Goal: Find specific page/section: Find specific page/section

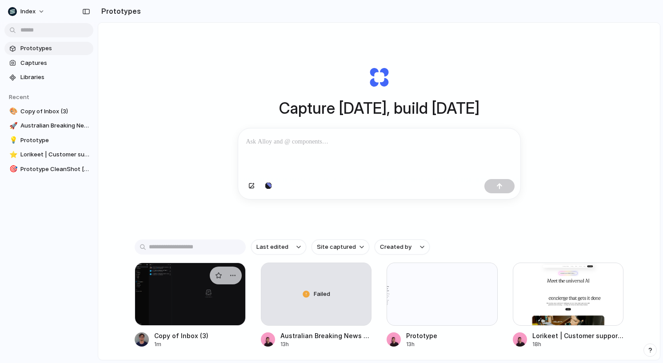
click at [158, 310] on div at bounding box center [190, 293] width 111 height 63
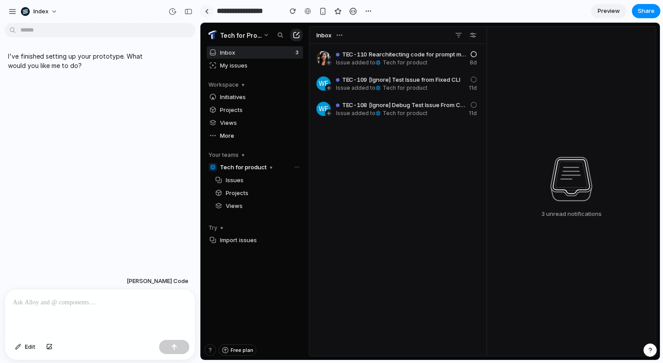
click at [204, 11] on link at bounding box center [206, 10] width 13 height 13
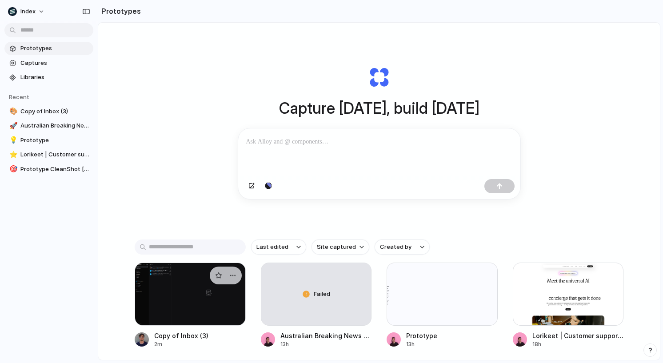
click at [190, 318] on div at bounding box center [190, 293] width 111 height 63
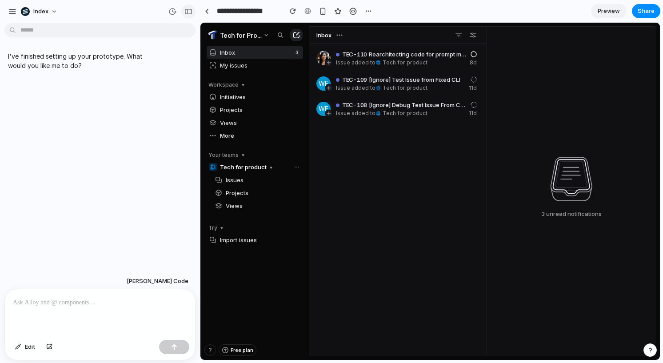
click at [189, 16] on button "button" at bounding box center [188, 11] width 14 height 14
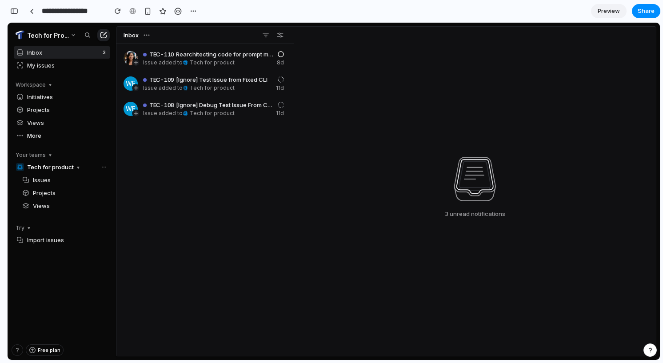
scroll to position [0, 8]
click at [241, 210] on div "TEC-110 Rearchitecting code for prompt management and evaluation Issue added to…" at bounding box center [204, 238] width 177 height 389
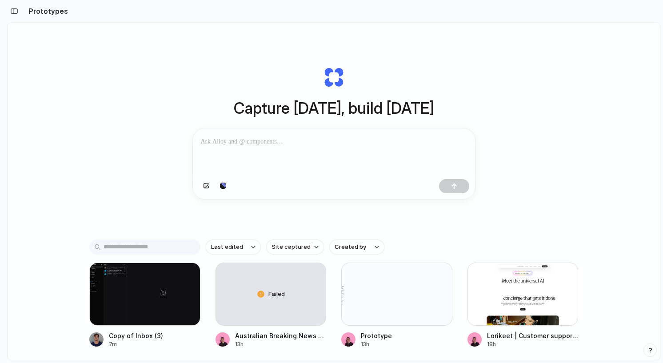
scroll to position [44, 0]
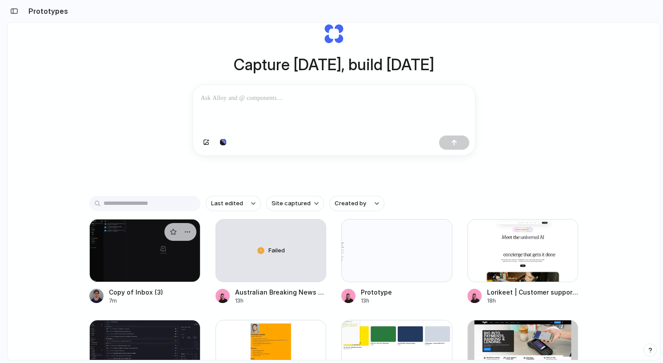
click at [132, 256] on div at bounding box center [144, 250] width 111 height 63
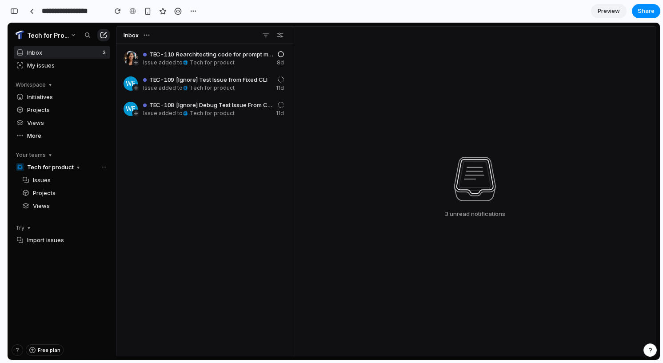
click at [210, 257] on div "TEC-110 Rearchitecting code for prompt management and evaluation Issue added to…" at bounding box center [204, 238] width 177 height 389
click at [223, 187] on div "TEC-110 Rearchitecting code for prompt management and evaluation Issue added to…" at bounding box center [204, 238] width 177 height 389
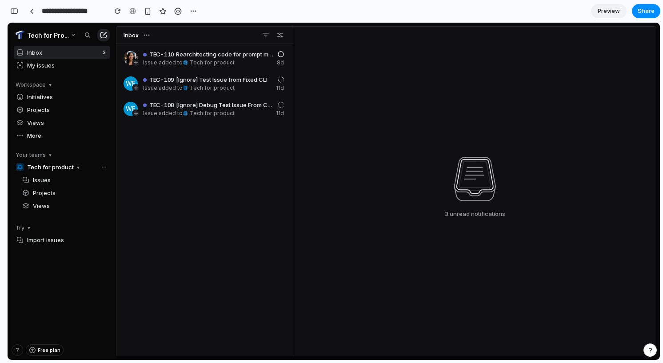
click at [228, 186] on div "TEC-110 Rearchitecting code for prompt management and evaluation Issue added to…" at bounding box center [204, 238] width 177 height 389
click at [31, 9] on div at bounding box center [32, 11] width 4 height 5
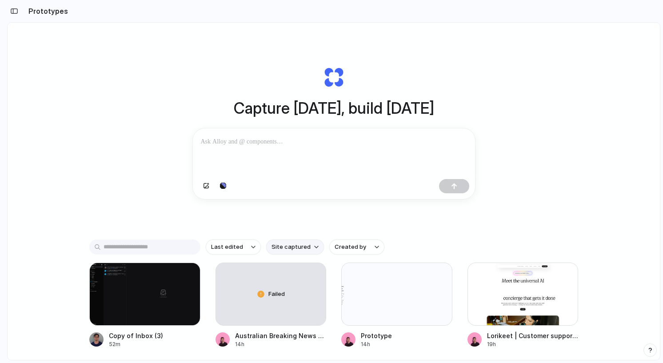
click at [286, 248] on span "Site captured" at bounding box center [290, 246] width 39 height 9
type input "****"
click at [296, 289] on span "healthylife.com.au" at bounding box center [293, 286] width 45 height 9
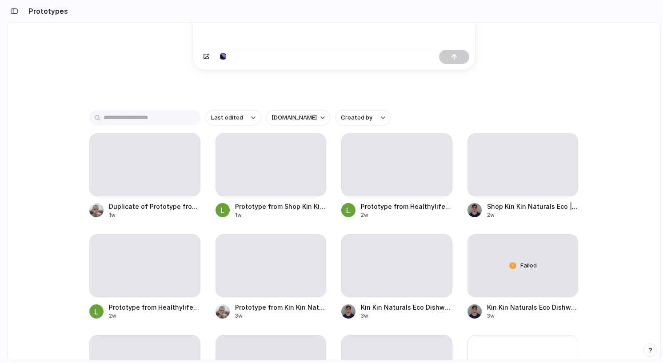
scroll to position [132, 0]
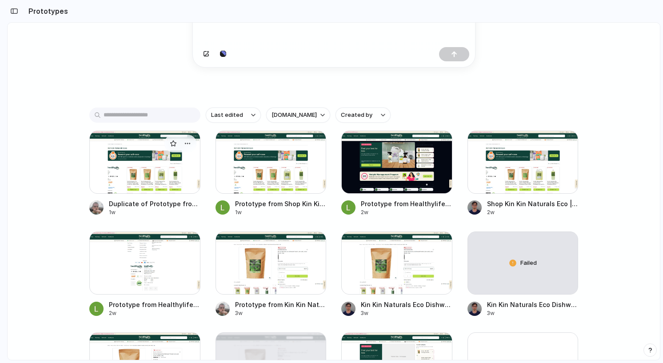
click at [153, 172] on div at bounding box center [144, 162] width 111 height 63
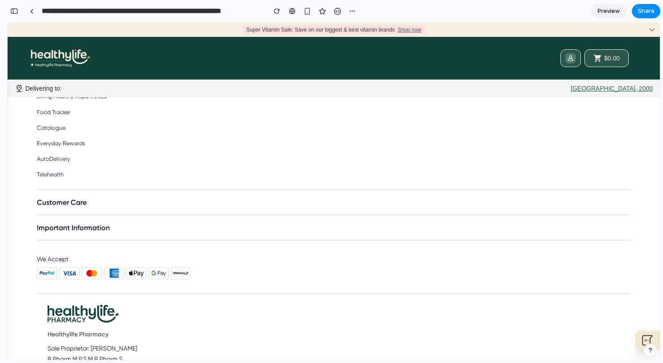
scroll to position [1252, 0]
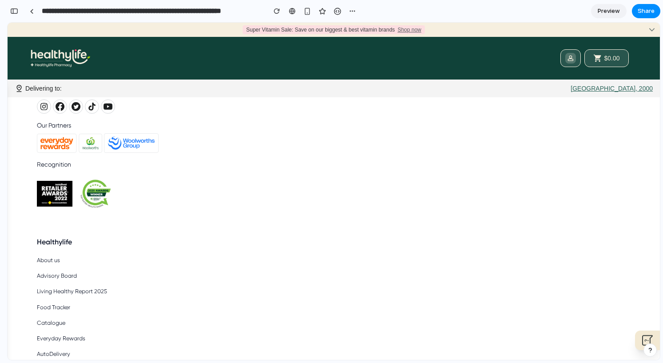
click at [27, 4] on div "**********" at bounding box center [192, 11] width 334 height 16
click at [30, 10] on div at bounding box center [32, 11] width 4 height 5
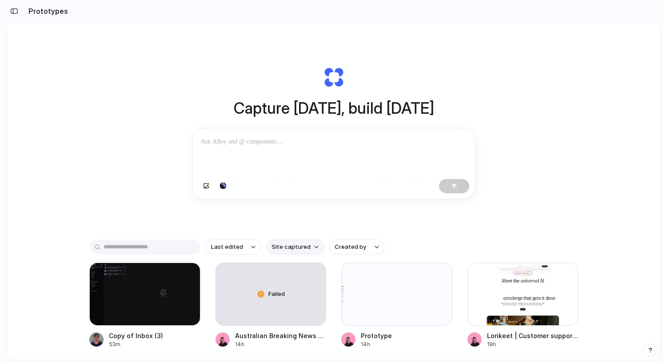
click at [299, 248] on span "Site captured" at bounding box center [290, 246] width 39 height 9
type input "***"
click at [299, 287] on span "healthylife.com.au" at bounding box center [293, 286] width 45 height 9
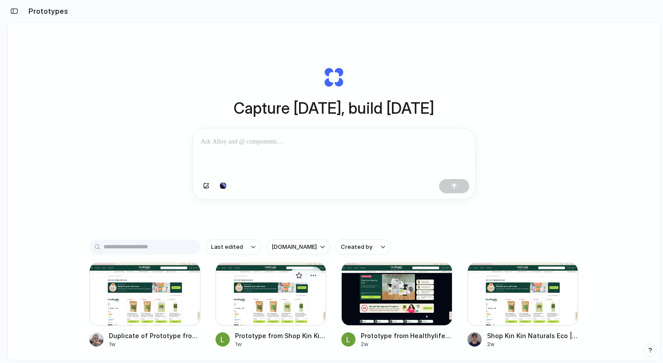
click at [296, 301] on div at bounding box center [270, 293] width 111 height 63
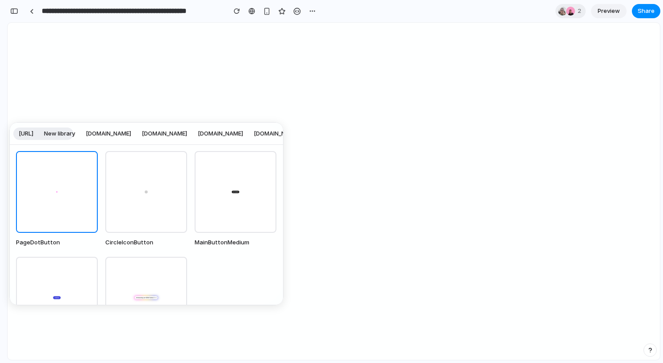
click at [182, 108] on div "www.lorikeetcx.ai New library www.bukalapak.com www.coinbase.com www.airbnb.com…" at bounding box center [331, 181] width 663 height 363
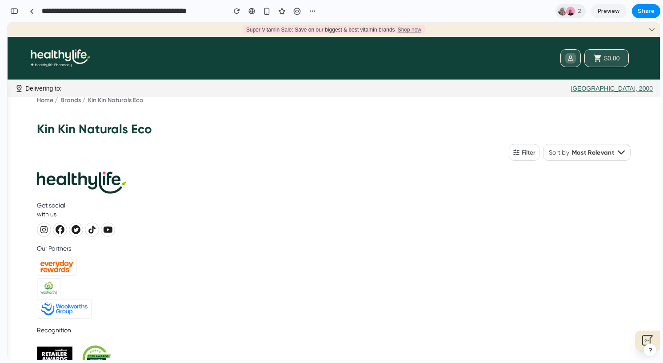
scroll to position [0, 0]
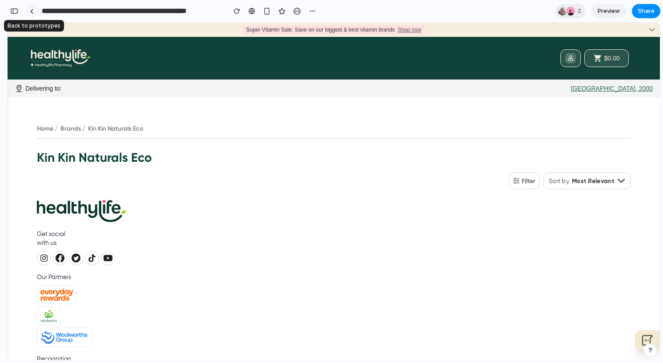
click at [32, 10] on div at bounding box center [32, 11] width 4 height 5
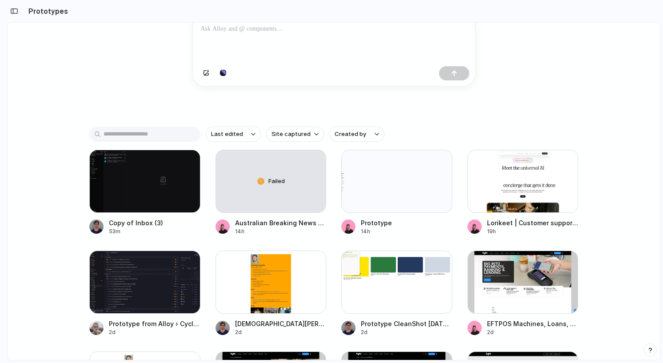
scroll to position [115, 0]
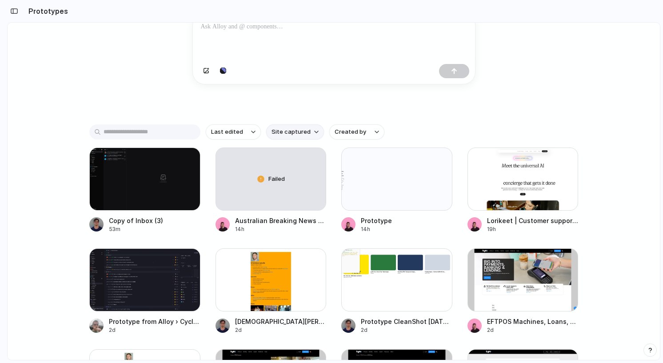
click at [289, 132] on span "Site captured" at bounding box center [290, 131] width 39 height 9
type input "***"
click at [294, 167] on span "healthylife.com.au" at bounding box center [293, 171] width 45 height 9
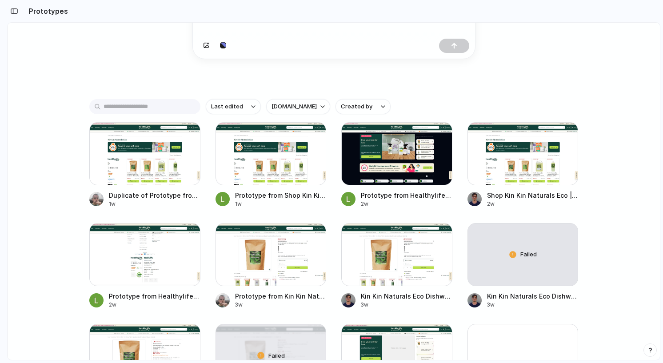
scroll to position [164, 0]
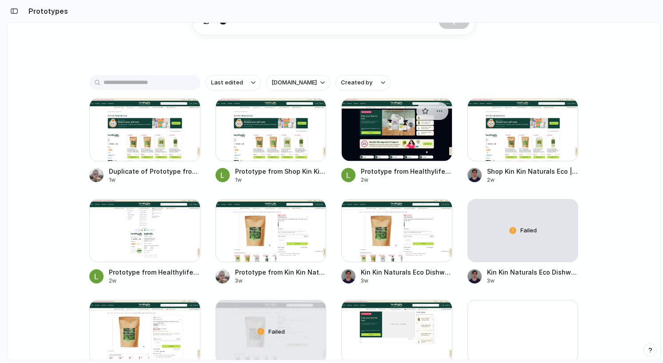
click at [420, 137] on div at bounding box center [396, 129] width 111 height 63
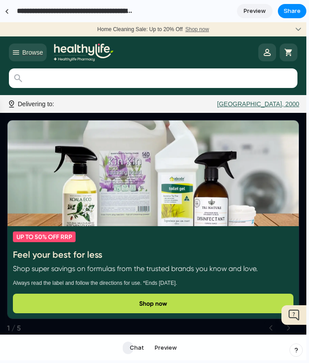
click at [181, 178] on img at bounding box center [153, 173] width 291 height 106
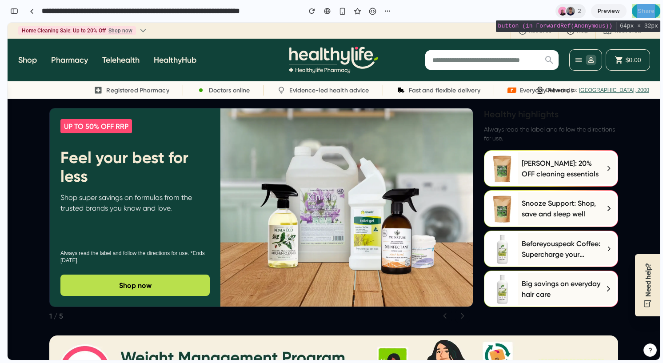
scroll to position [1344, 0]
